Goal: Communication & Community: Share content

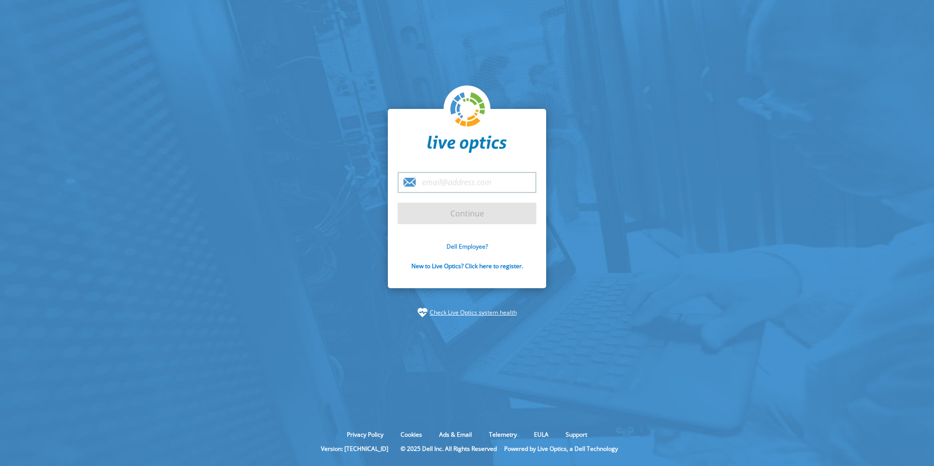
click at [458, 243] on link "Dell Employee?" at bounding box center [467, 246] width 42 height 8
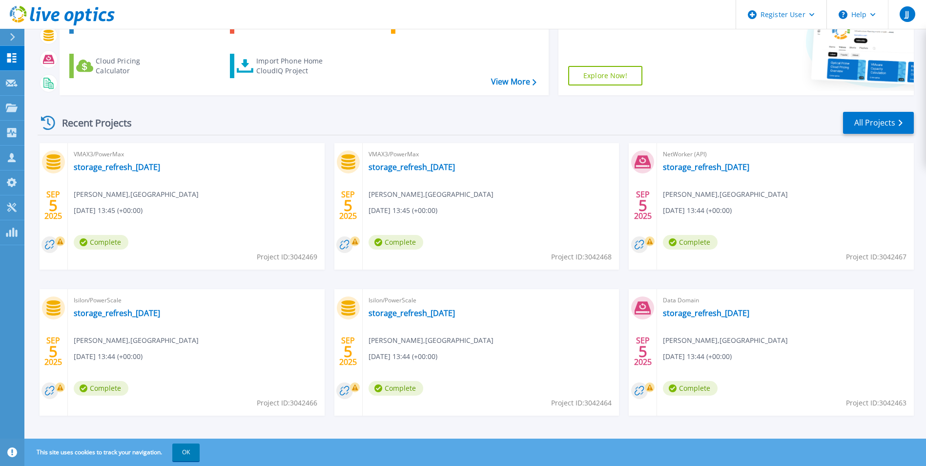
scroll to position [116, 0]
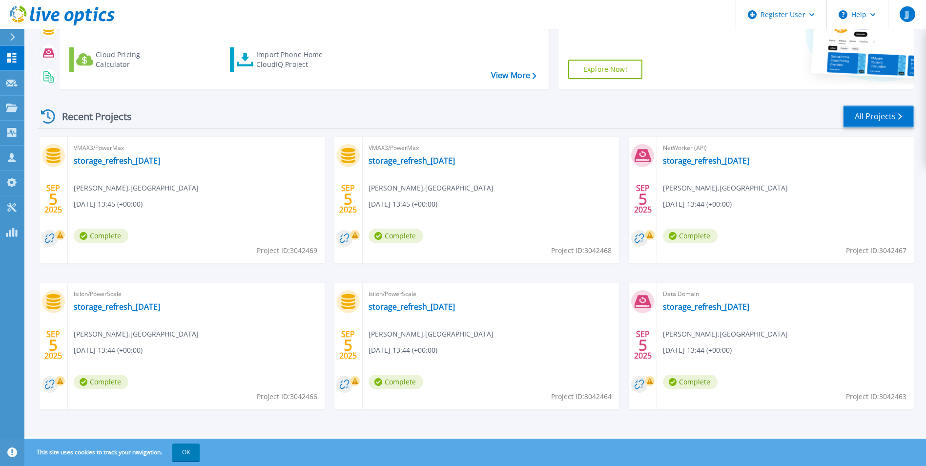
click at [886, 109] on link "All Projects" at bounding box center [878, 116] width 71 height 22
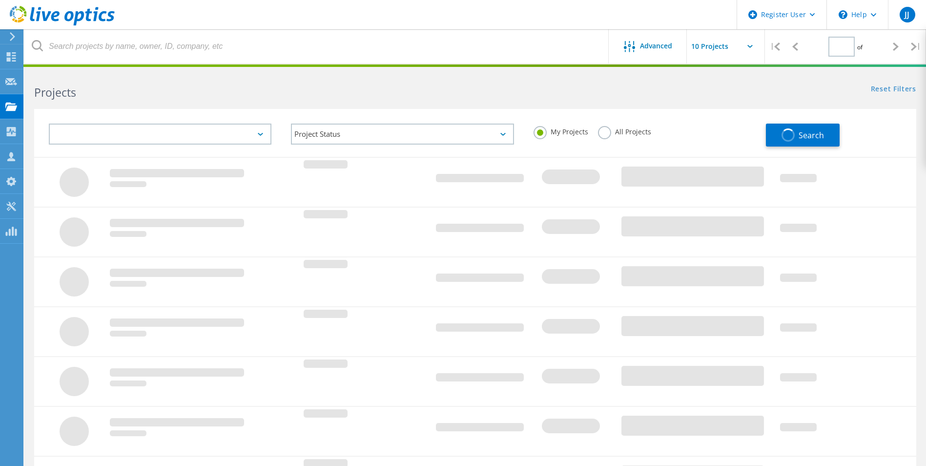
type input "1"
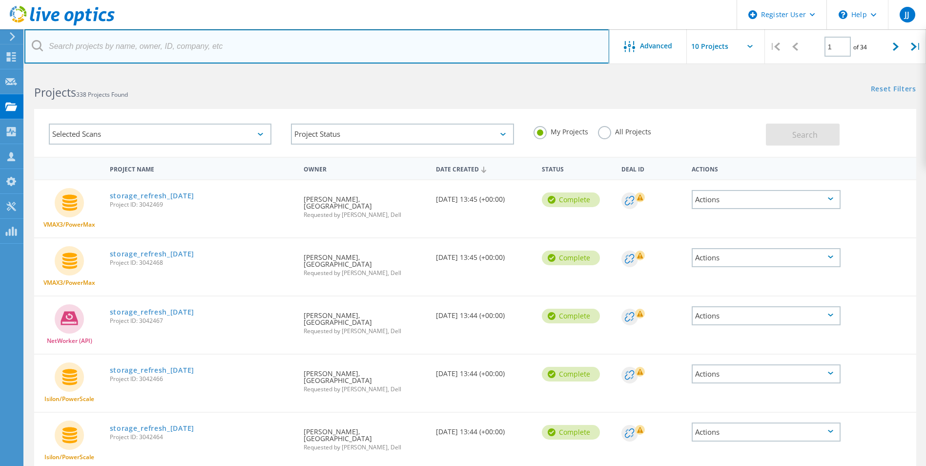
click at [117, 44] on input "text" at bounding box center [316, 46] width 585 height 34
type input "sam.jenkins@nottingham.ac.uk"
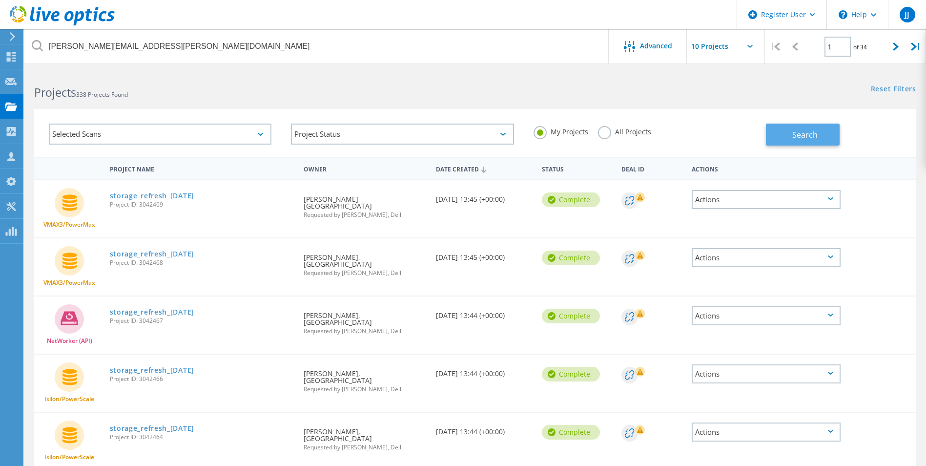
click at [800, 132] on span "Search" at bounding box center [805, 134] width 25 height 11
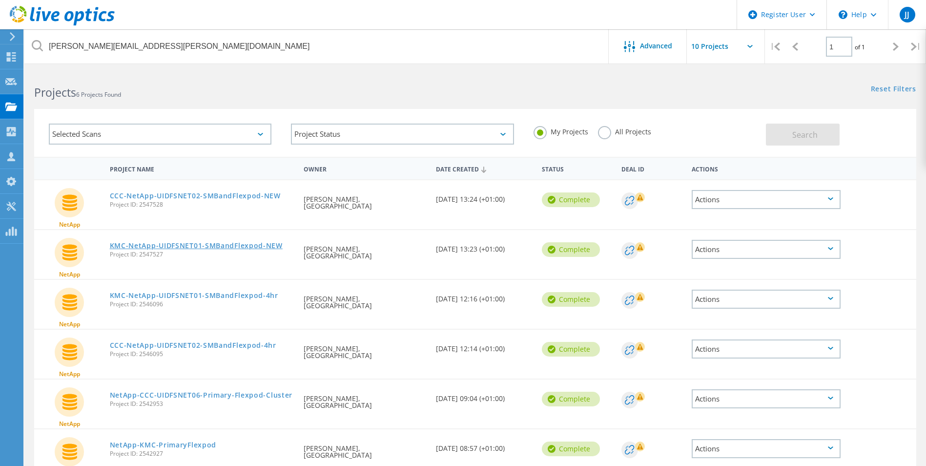
click at [195, 247] on link "KMC-NetApp-UIDFSNET01-SMBandFlexpod-NEW" at bounding box center [196, 245] width 173 height 7
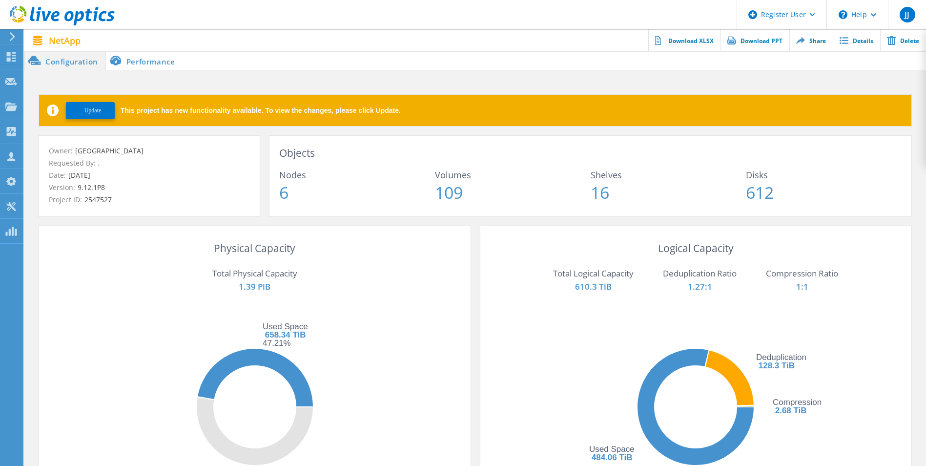
click at [138, 58] on li "Performance" at bounding box center [144, 61] width 77 height 20
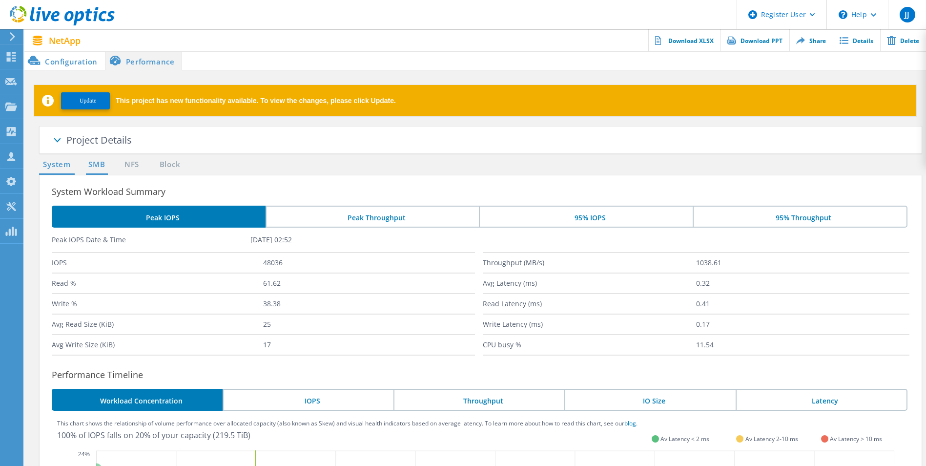
click at [102, 166] on link "SMB" at bounding box center [96, 165] width 21 height 12
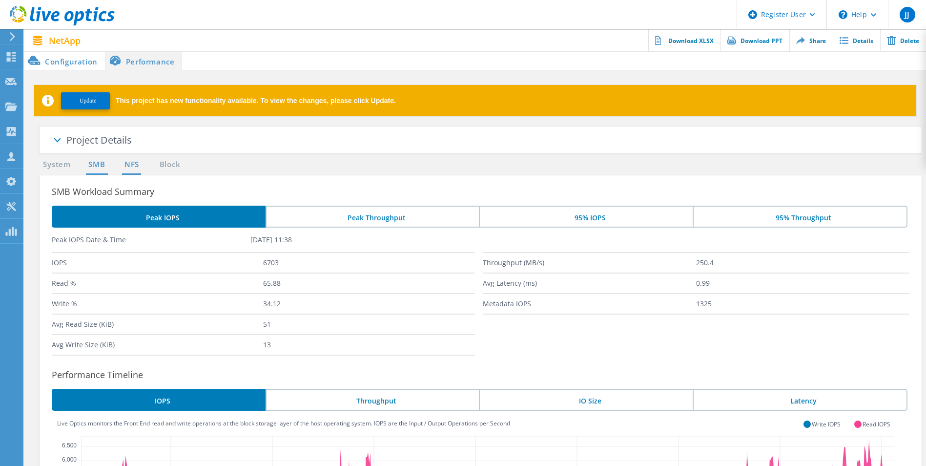
click at [132, 163] on link "NFS" at bounding box center [131, 165] width 19 height 12
drag, startPoint x: 132, startPoint y: 163, endPoint x: 101, endPoint y: 162, distance: 30.8
click at [101, 162] on link "SMB" at bounding box center [96, 165] width 21 height 12
click at [165, 162] on link "Block" at bounding box center [169, 165] width 27 height 12
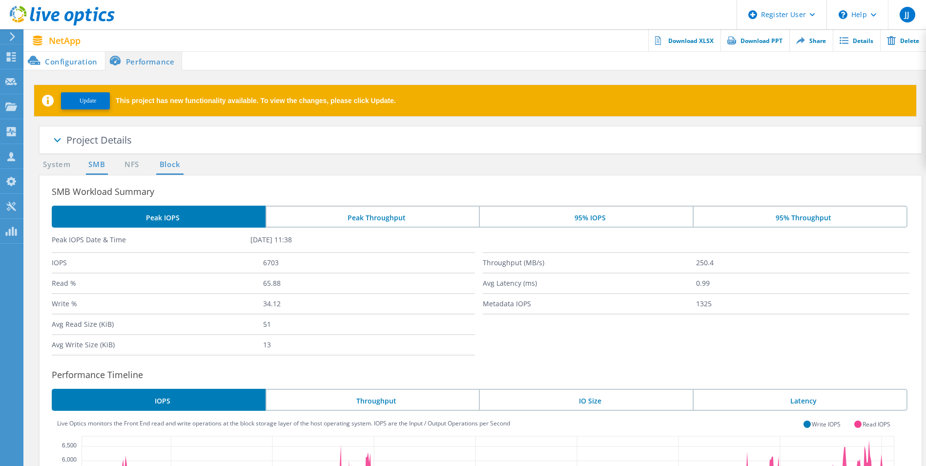
click at [165, 162] on link "Block" at bounding box center [169, 165] width 27 height 12
drag, startPoint x: 165, startPoint y: 162, endPoint x: 100, endPoint y: 163, distance: 65.0
click at [100, 163] on link "SMB" at bounding box center [96, 165] width 21 height 12
click at [814, 41] on link "Share" at bounding box center [811, 40] width 43 height 22
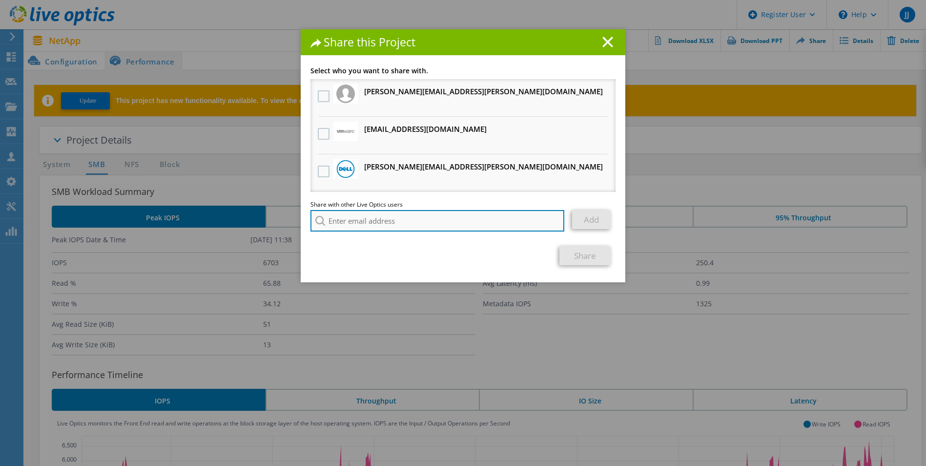
click at [415, 221] on input "search" at bounding box center [438, 220] width 254 height 21
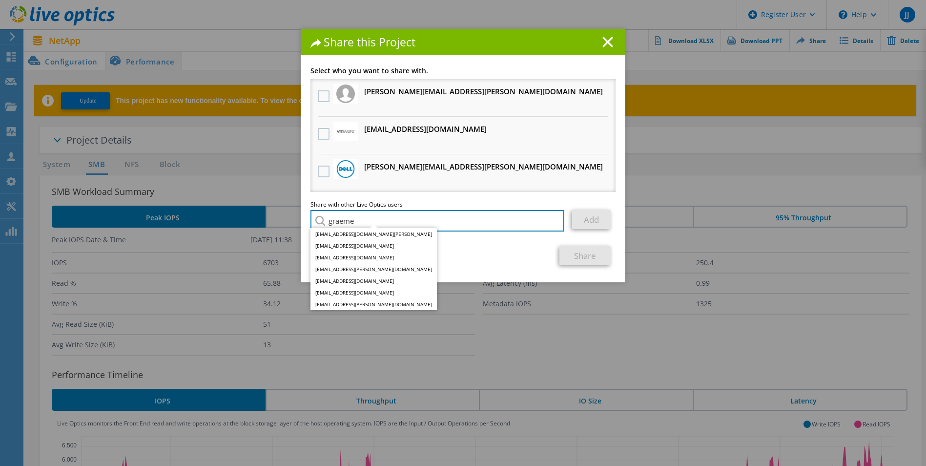
drag, startPoint x: 435, startPoint y: 224, endPoint x: 319, endPoint y: 223, distance: 115.8
click at [319, 223] on div "graeme graeme.anderson4@nhs.scot graeme.ash@dell.com Graeme.Ball@cem.dur.ac.uk …" at bounding box center [438, 220] width 254 height 21
paste input ".sutherland@dell.com"
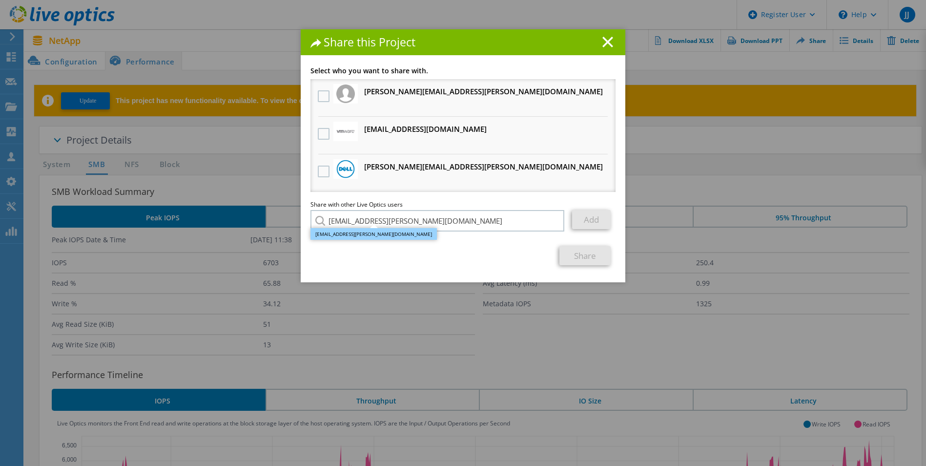
click at [368, 232] on li "Graeme.Sutherland@dell.com" at bounding box center [374, 234] width 126 height 12
type input "Graeme.Sutherland@dell.com"
click at [589, 218] on link "Add" at bounding box center [591, 219] width 39 height 19
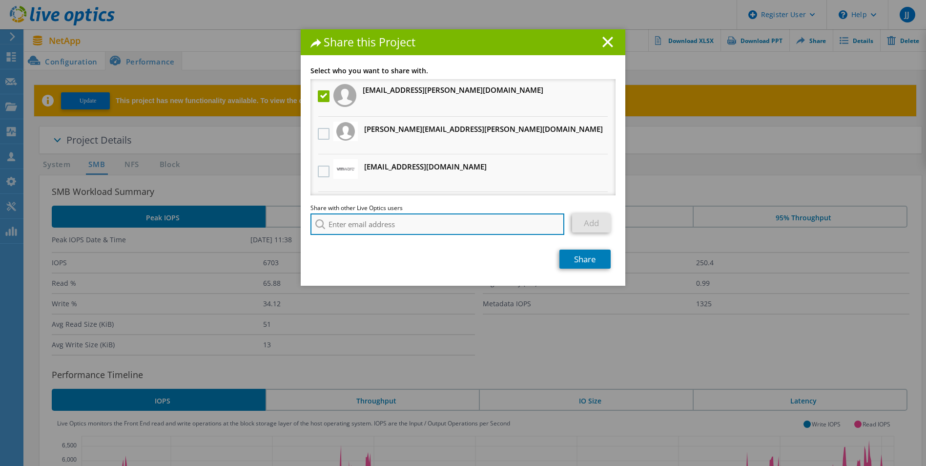
click at [407, 228] on input "search" at bounding box center [438, 223] width 254 height 21
paste input "naeem.butt@dell.com"
type input "Naeem.Butt@dell.com"
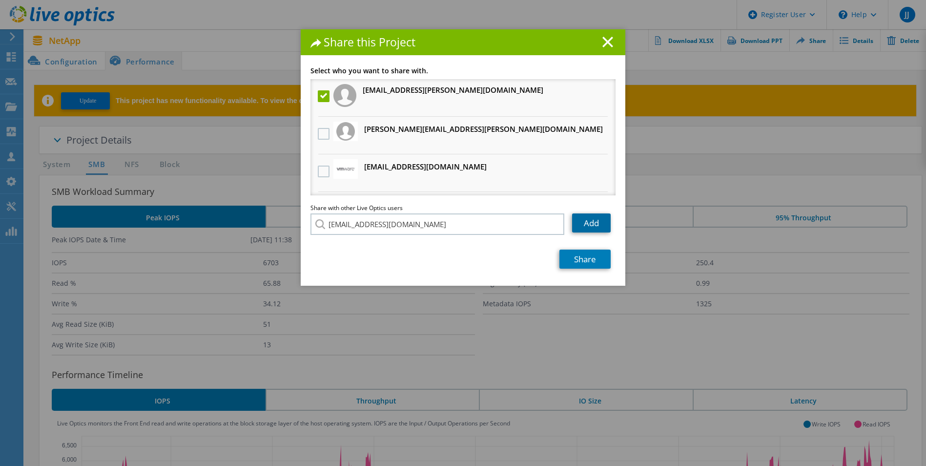
click at [593, 218] on link "Add" at bounding box center [591, 222] width 39 height 19
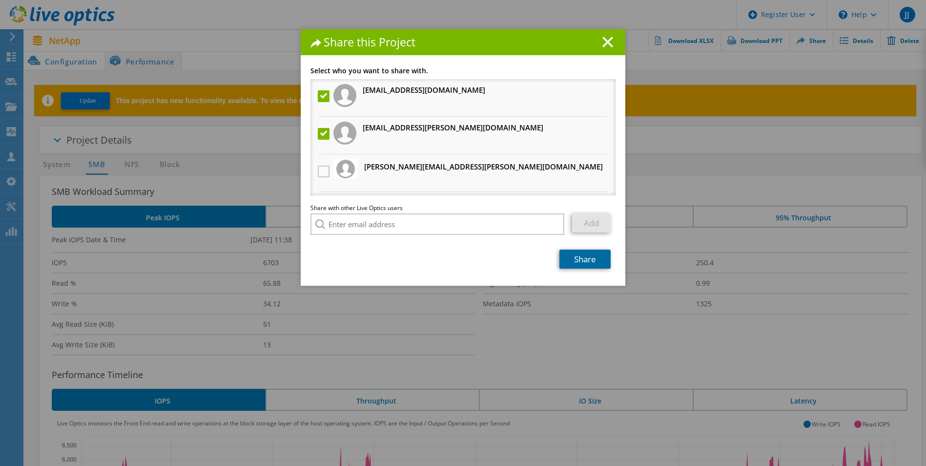
click at [566, 261] on link "Share" at bounding box center [585, 259] width 51 height 19
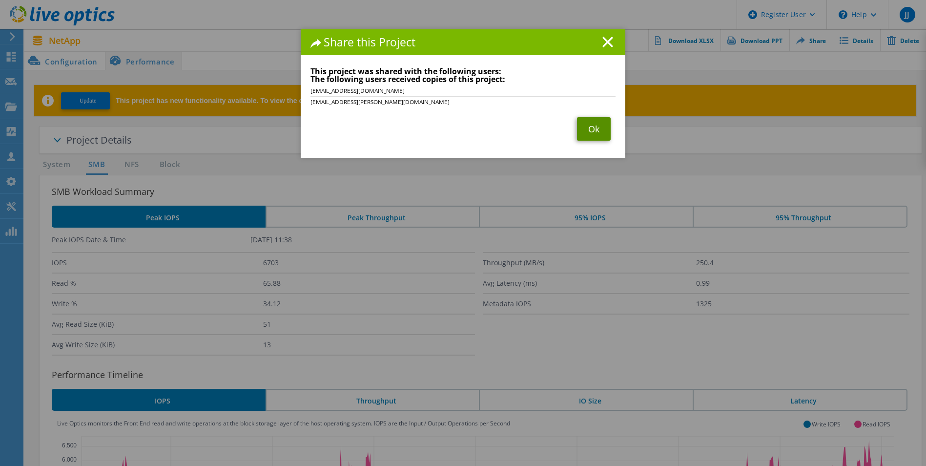
click at [587, 125] on link "Ok" at bounding box center [594, 128] width 34 height 23
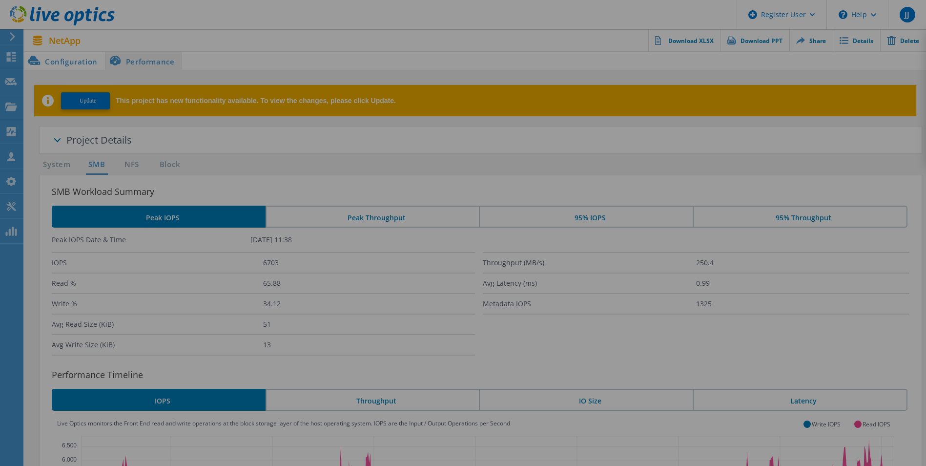
drag, startPoint x: 587, startPoint y: 125, endPoint x: 506, endPoint y: 156, distance: 86.3
click at [587, 125] on div at bounding box center [463, 233] width 926 height 466
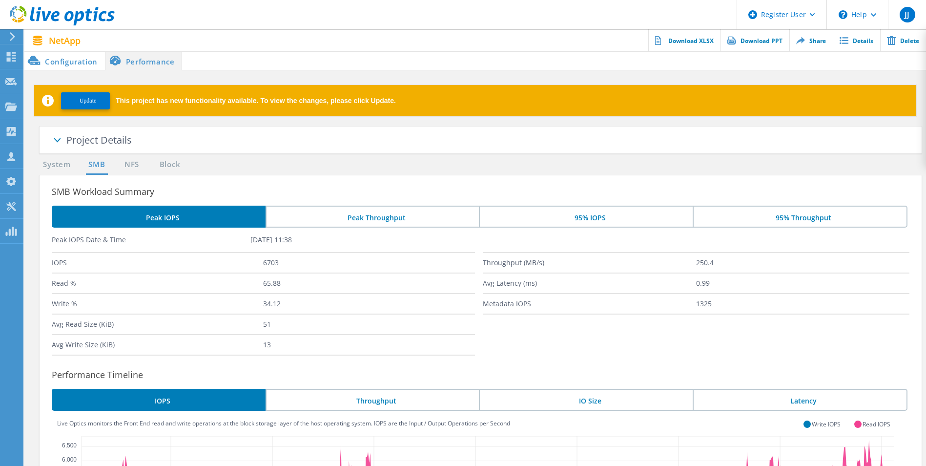
click at [88, 104] on span "Update" at bounding box center [88, 100] width 17 height 7
